Goal: Task Accomplishment & Management: Manage account settings

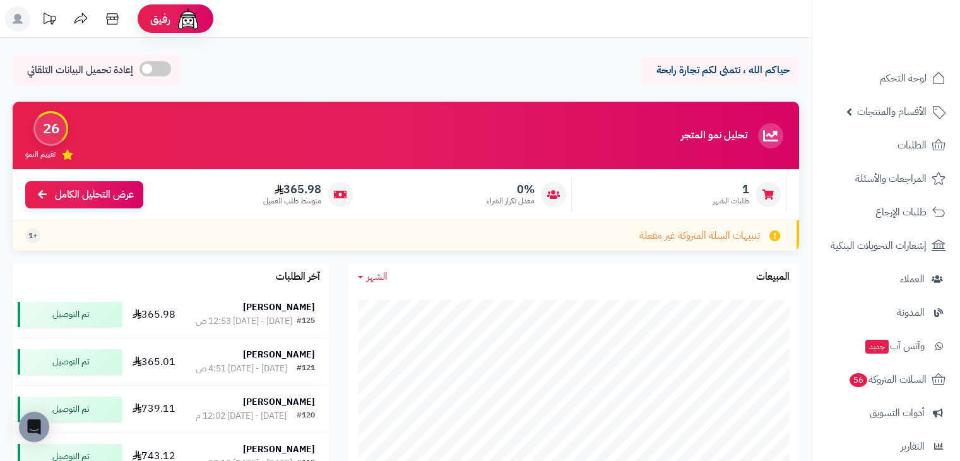
click at [754, 136] on div "تحليل نمو المتجر المرحلة الأولى" at bounding box center [733, 135] width 105 height 25
drag, startPoint x: 751, startPoint y: 136, endPoint x: 682, endPoint y: 130, distance: 69.1
click at [656, 133] on div "تحليل نمو المتجر المرحلة الأولى 26 تقييم النمو" at bounding box center [406, 136] width 786 height 68
drag, startPoint x: 516, startPoint y: 59, endPoint x: 524, endPoint y: 54, distance: 9.3
click at [522, 58] on div "حياكم الله ، نتمنى لكم تجارة رابحة إعادة تحميل البيانات التلقائي" at bounding box center [406, 73] width 786 height 37
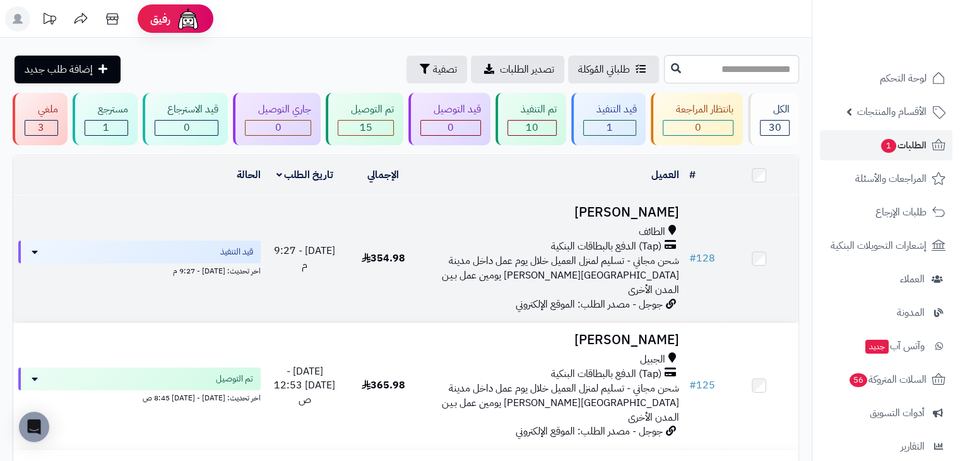
click at [538, 230] on div "الطائف" at bounding box center [552, 232] width 251 height 15
